Goal: Task Accomplishment & Management: Use online tool/utility

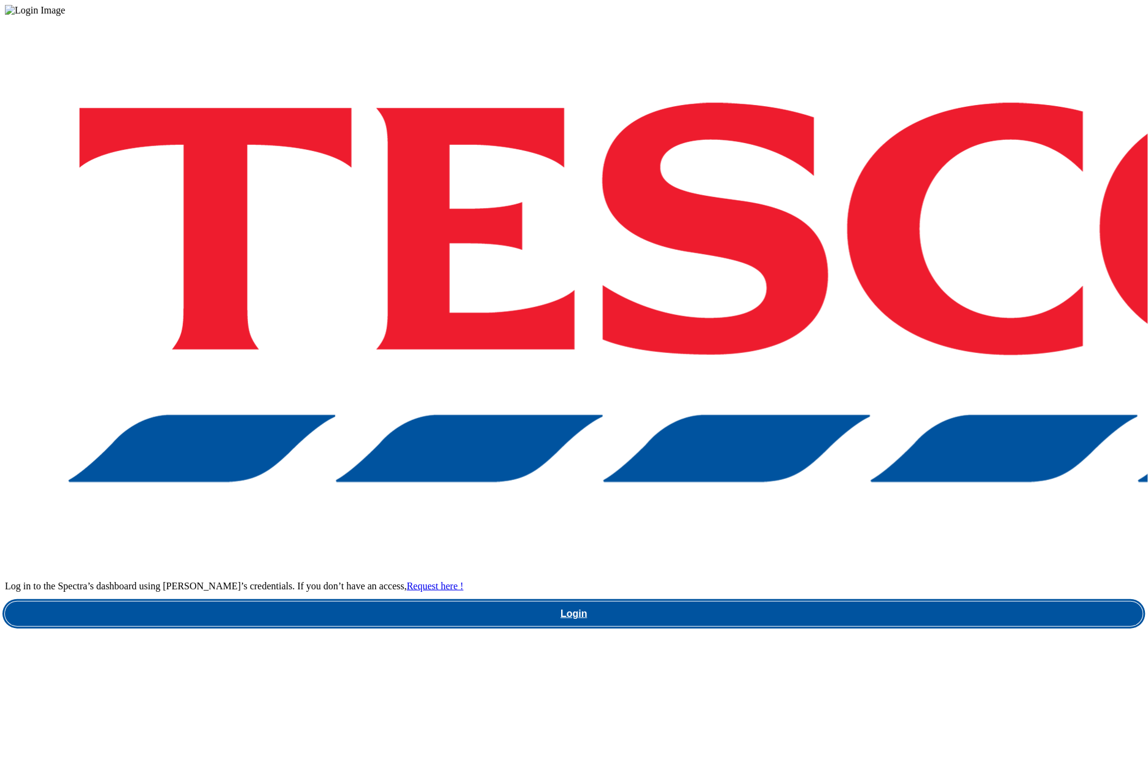
click at [842, 601] on link "Login" at bounding box center [574, 613] width 1138 height 25
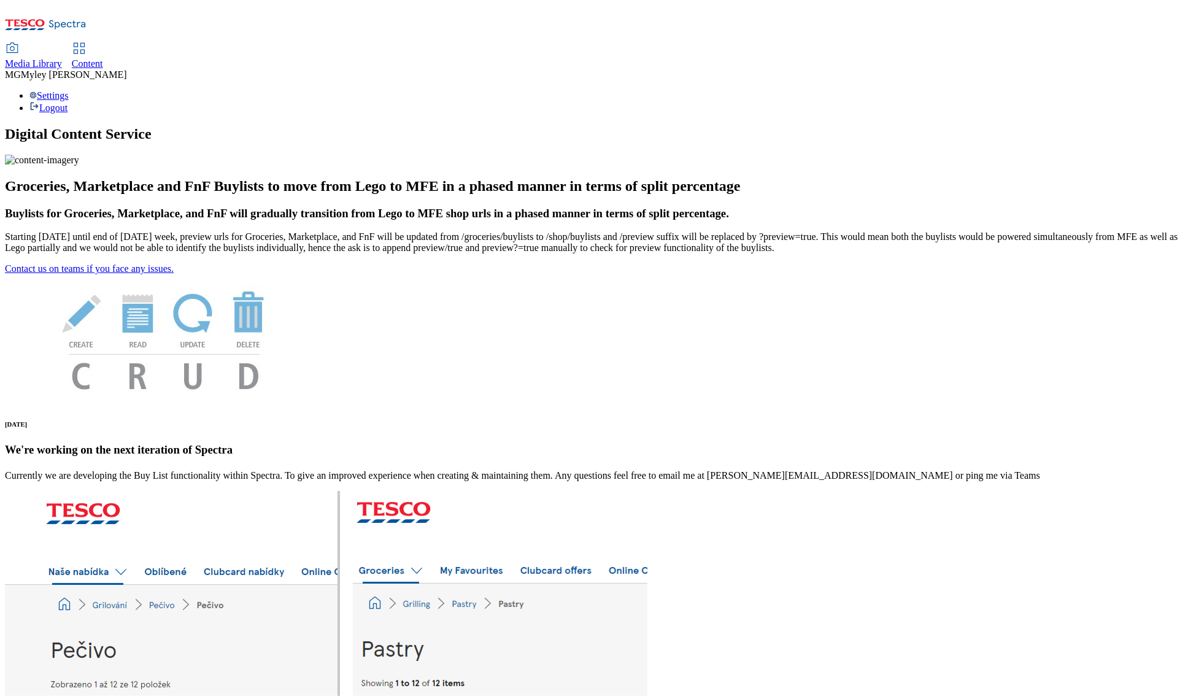
click at [62, 58] on span "Media Library" at bounding box center [33, 63] width 57 height 10
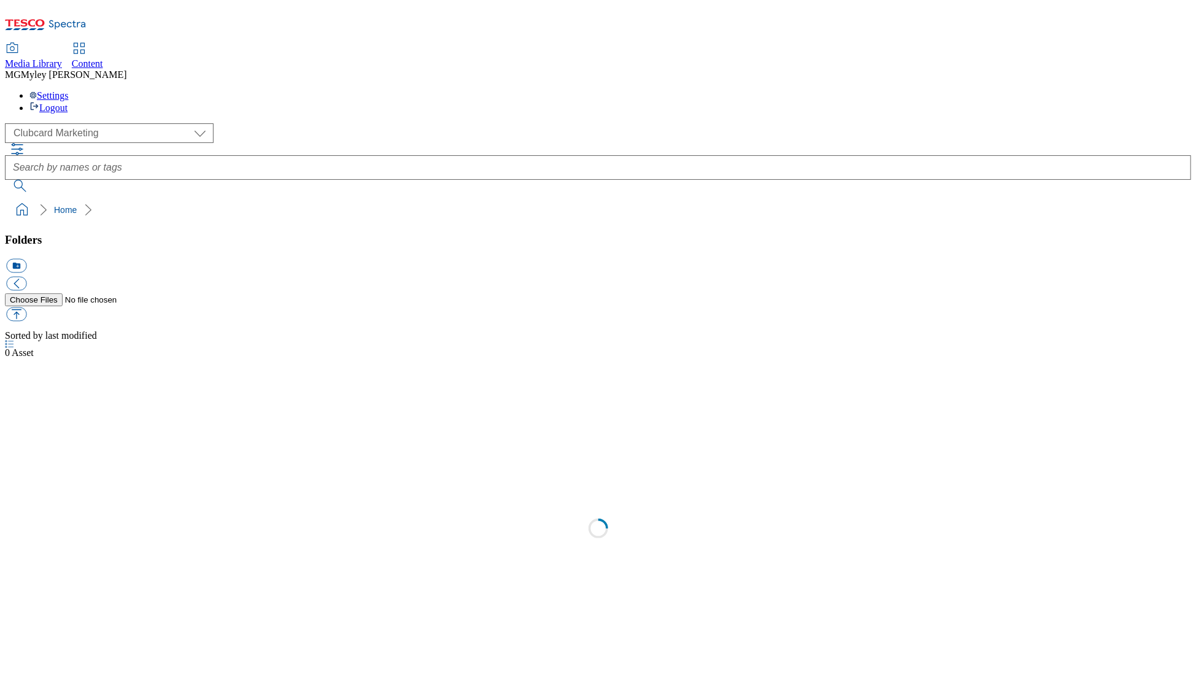
scroll to position [1, 0]
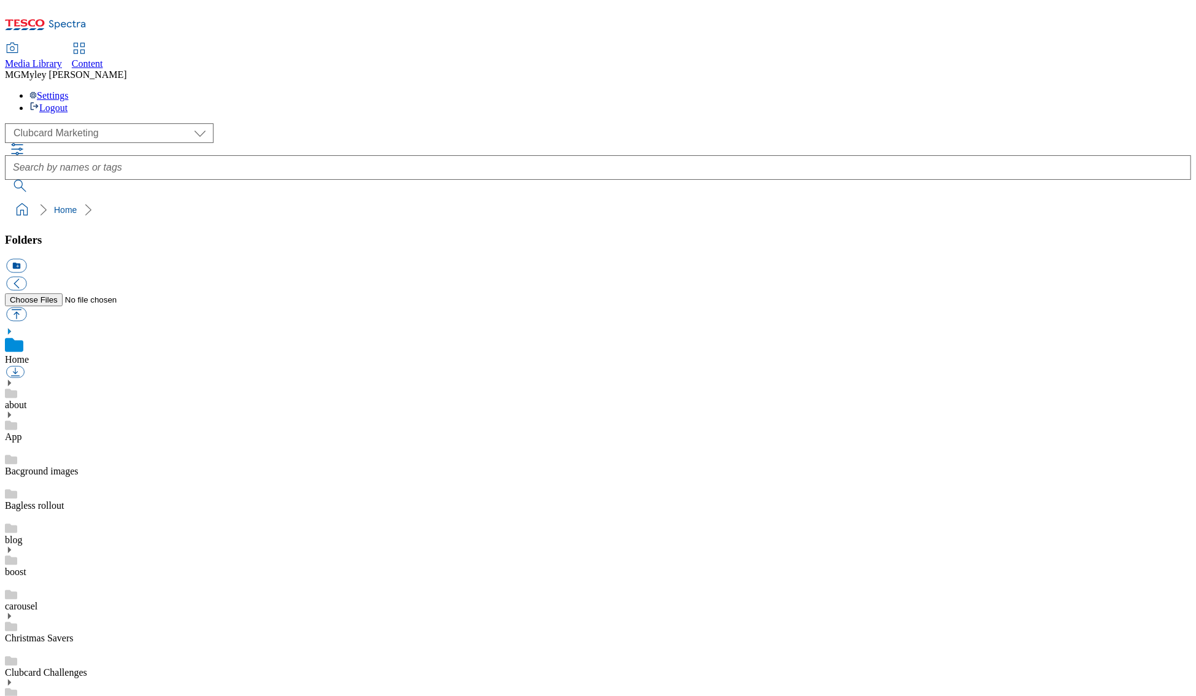
click at [103, 58] on span "Content" at bounding box center [87, 63] width 31 height 10
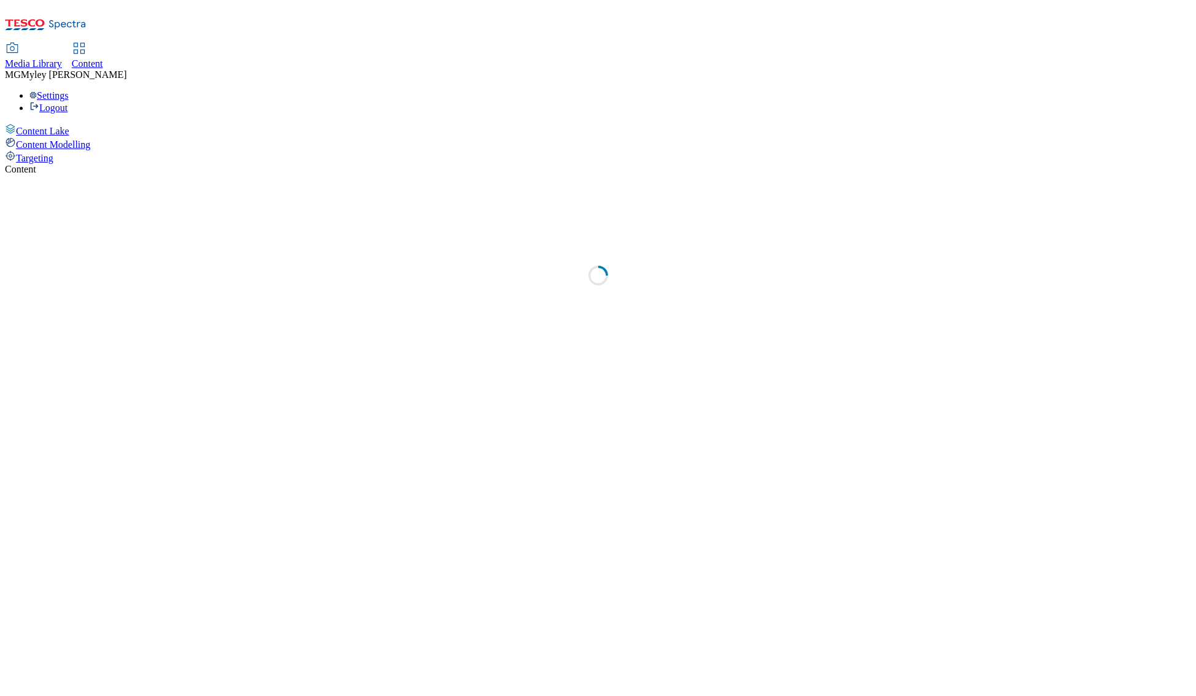
select select "ghs-uk"
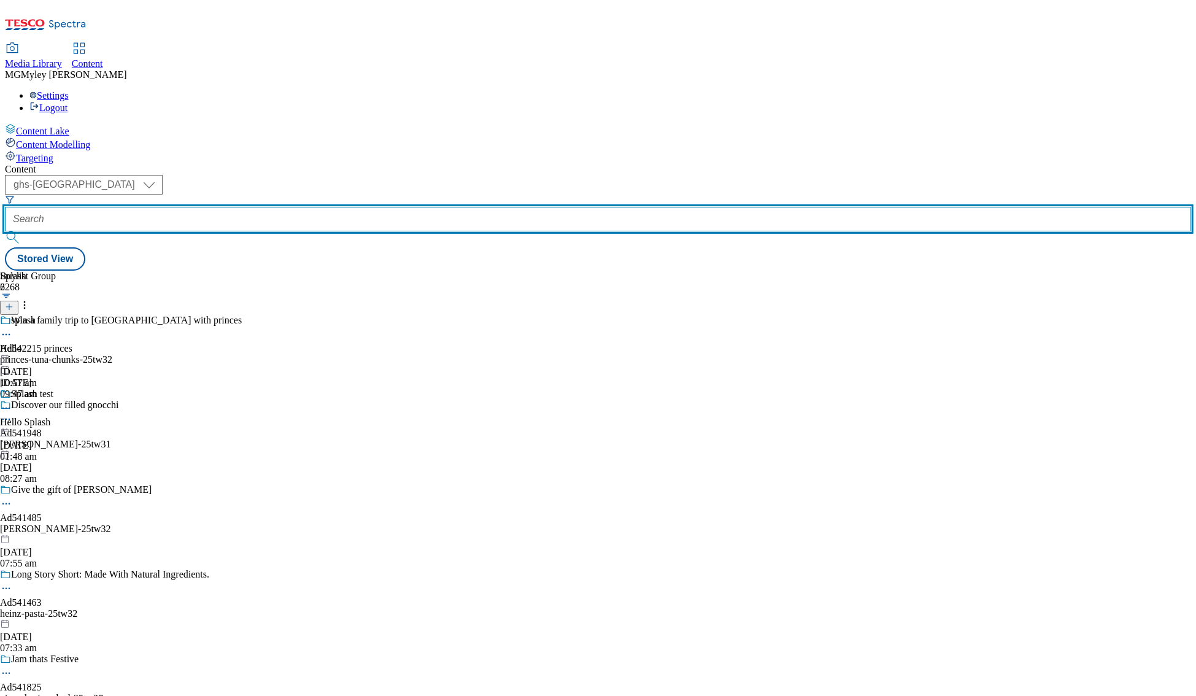
click at [286, 207] on input "text" at bounding box center [598, 219] width 1186 height 25
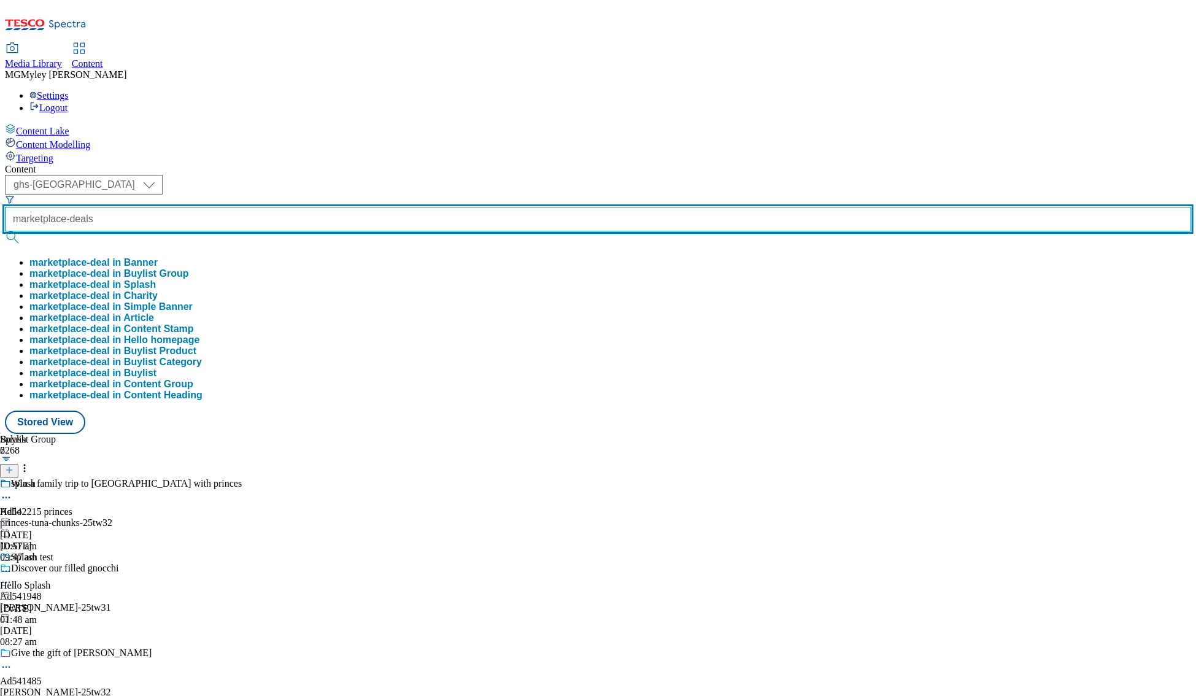
type input "marketplace-deals"
click at [5, 231] on button "submit" at bounding box center [13, 237] width 17 height 12
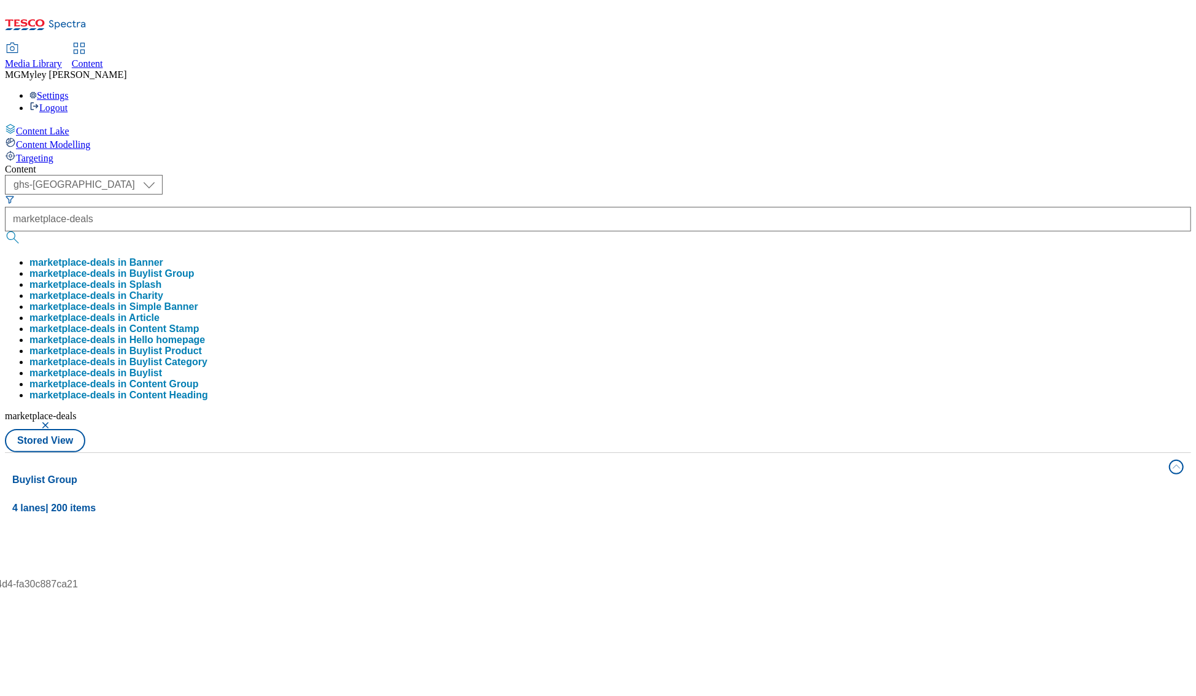
click at [368, 44] on div "Media Library Content MG Myley Grainge Lovick Settings Logout" at bounding box center [598, 79] width 1186 height 70
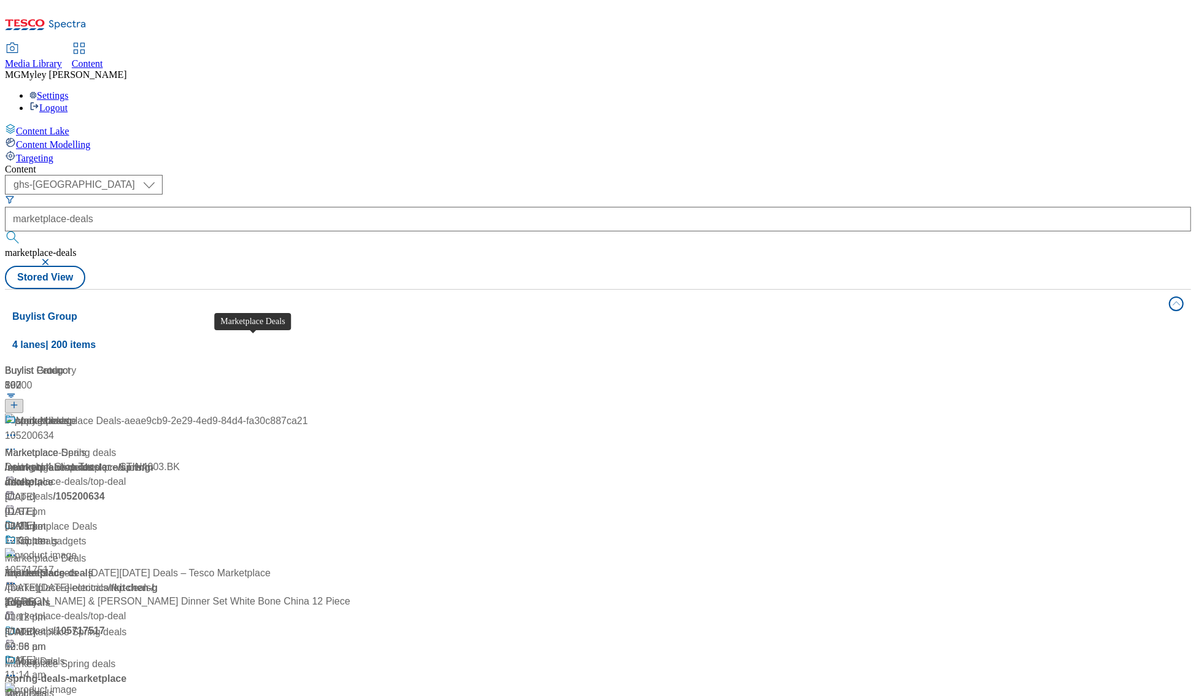
scroll to position [47, 0]
click at [98, 519] on div "Marketplace Deals" at bounding box center [57, 526] width 82 height 15
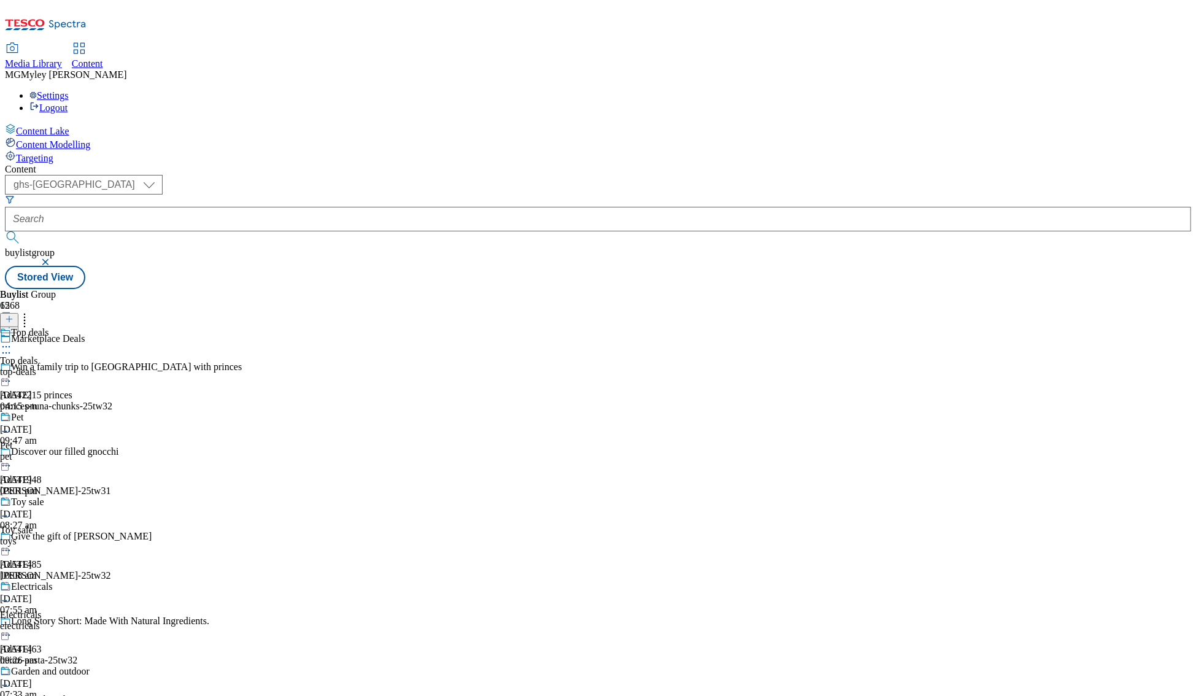
click at [90, 451] on div "pet" at bounding box center [45, 456] width 90 height 11
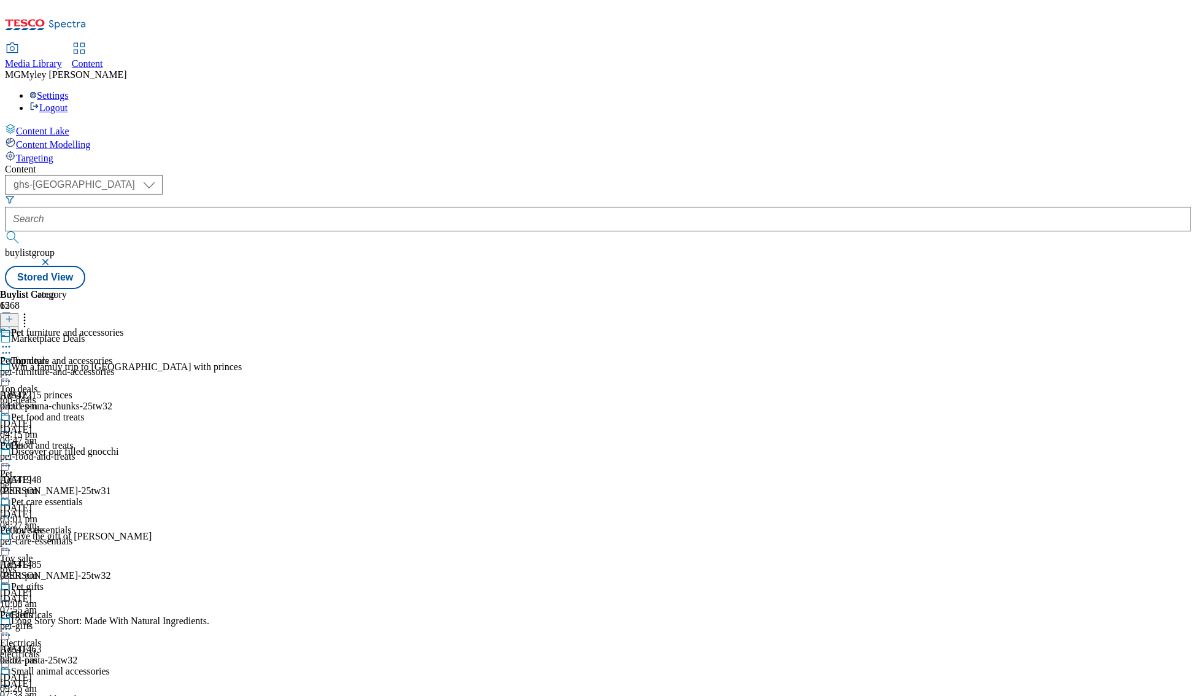
click at [12, 454] on icon at bounding box center [6, 460] width 12 height 12
click at [65, 580] on span "Publish" at bounding box center [51, 584] width 27 height 9
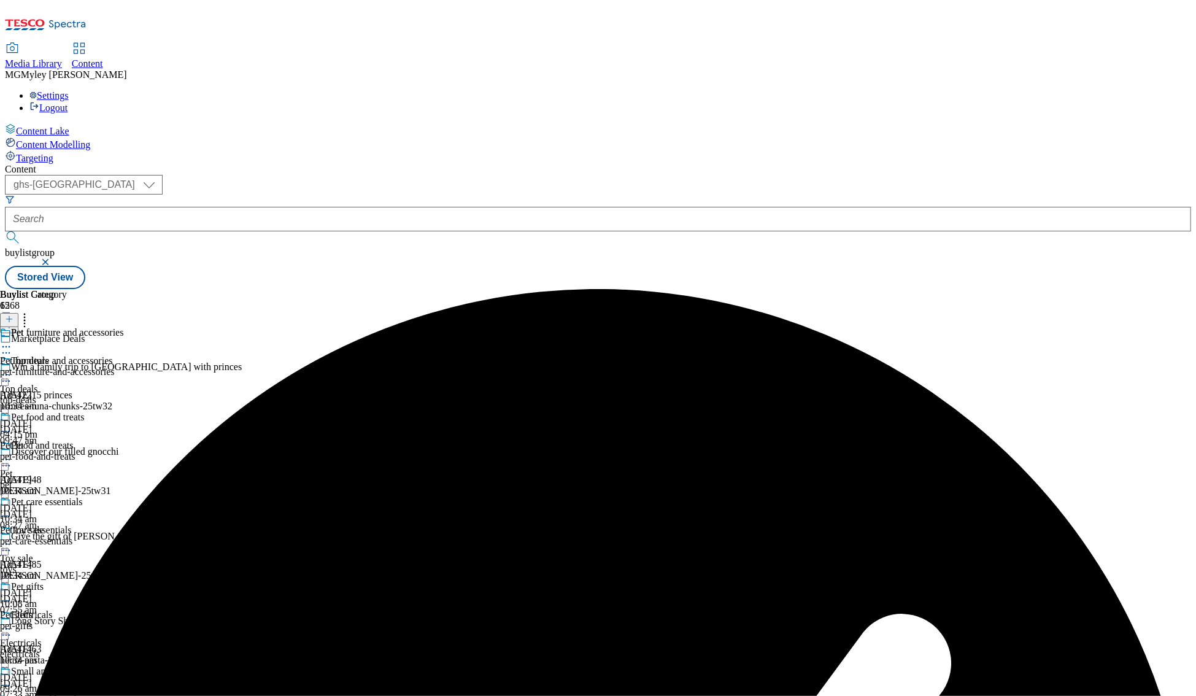
click at [90, 395] on div "top-deals" at bounding box center [45, 400] width 90 height 11
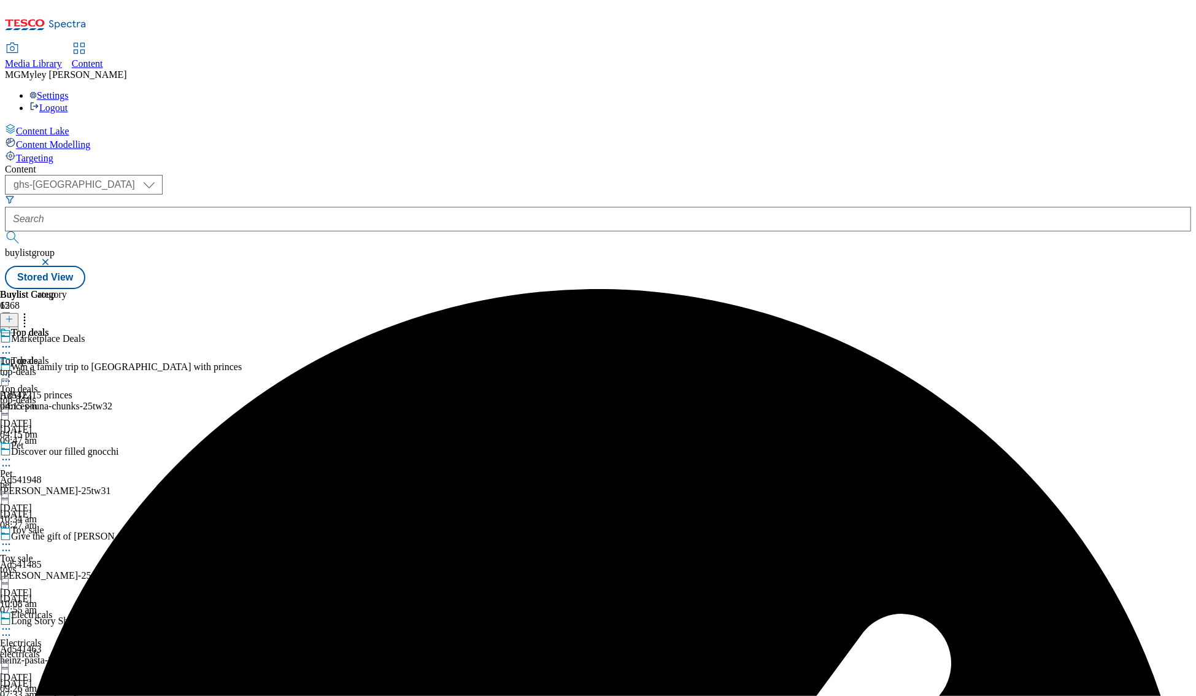
click at [12, 369] on icon at bounding box center [6, 375] width 12 height 12
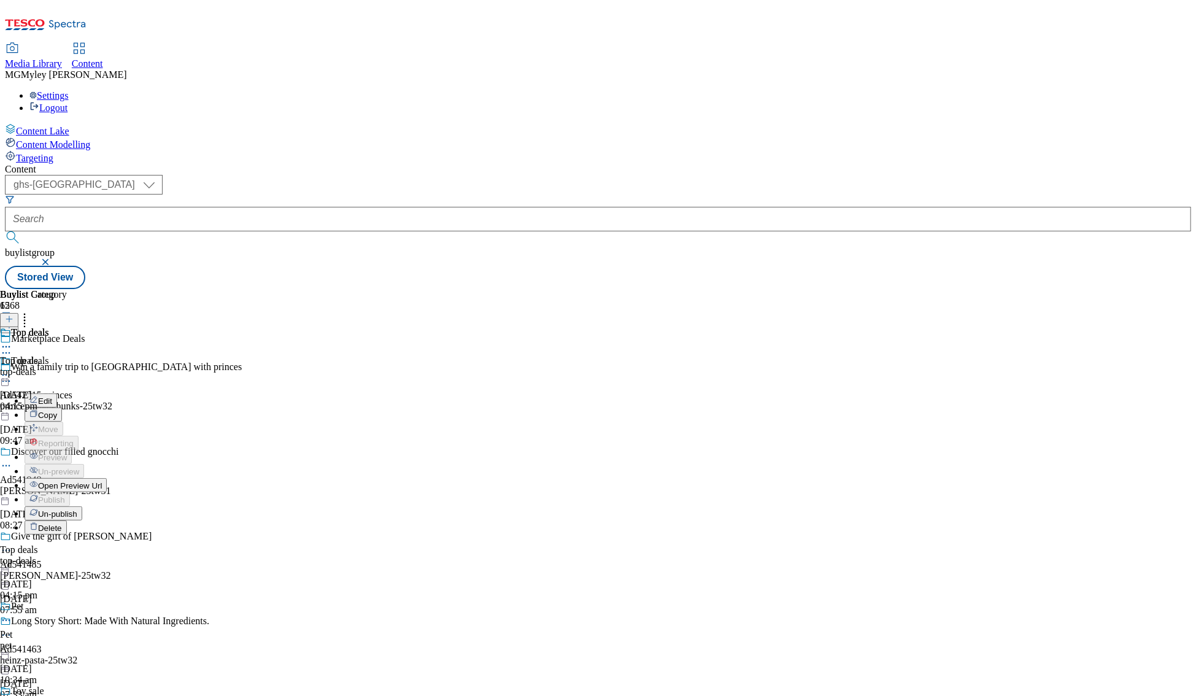
click at [102, 481] on span "Open Preview Url" at bounding box center [70, 485] width 64 height 9
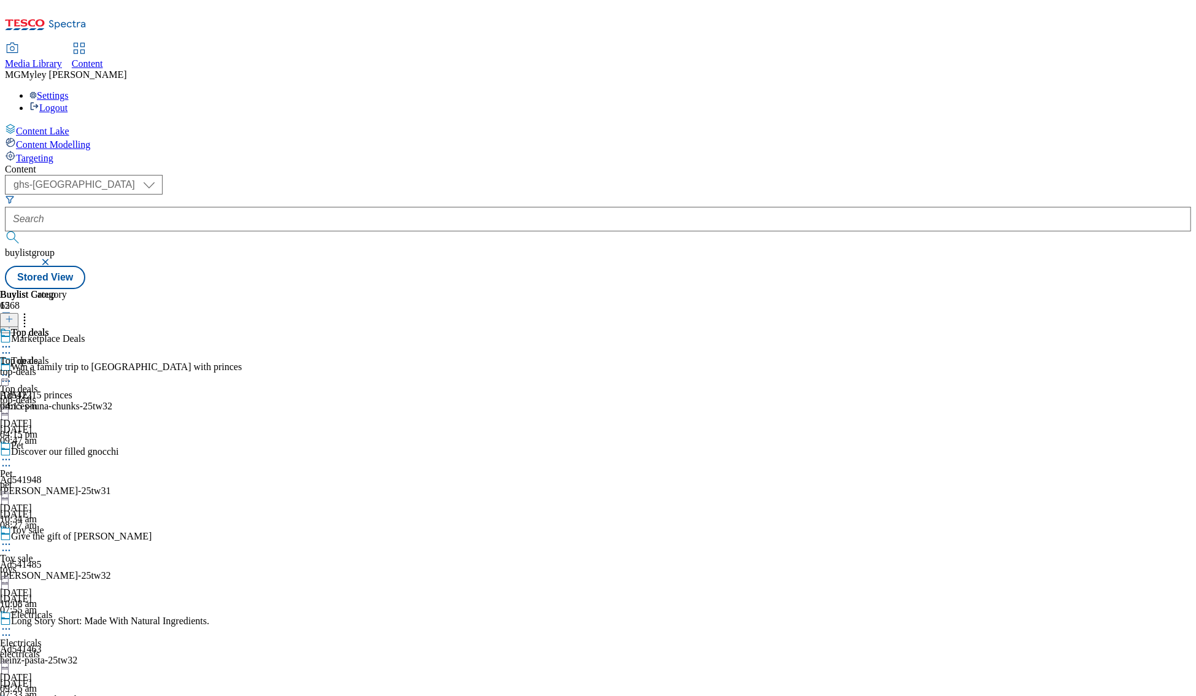
scroll to position [514, 0]
